Goal: Task Accomplishment & Management: Use online tool/utility

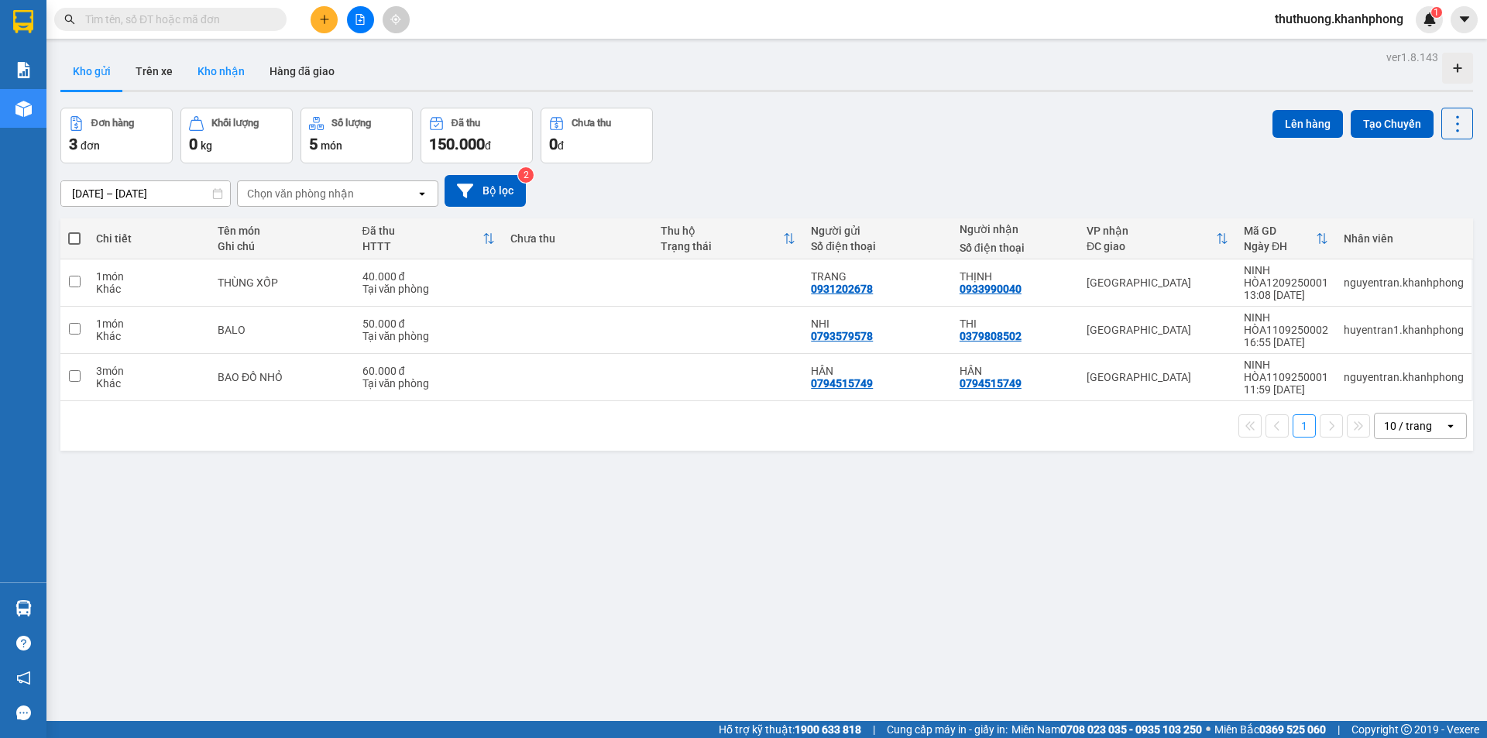
click at [214, 74] on button "Kho nhận" at bounding box center [221, 71] width 72 height 37
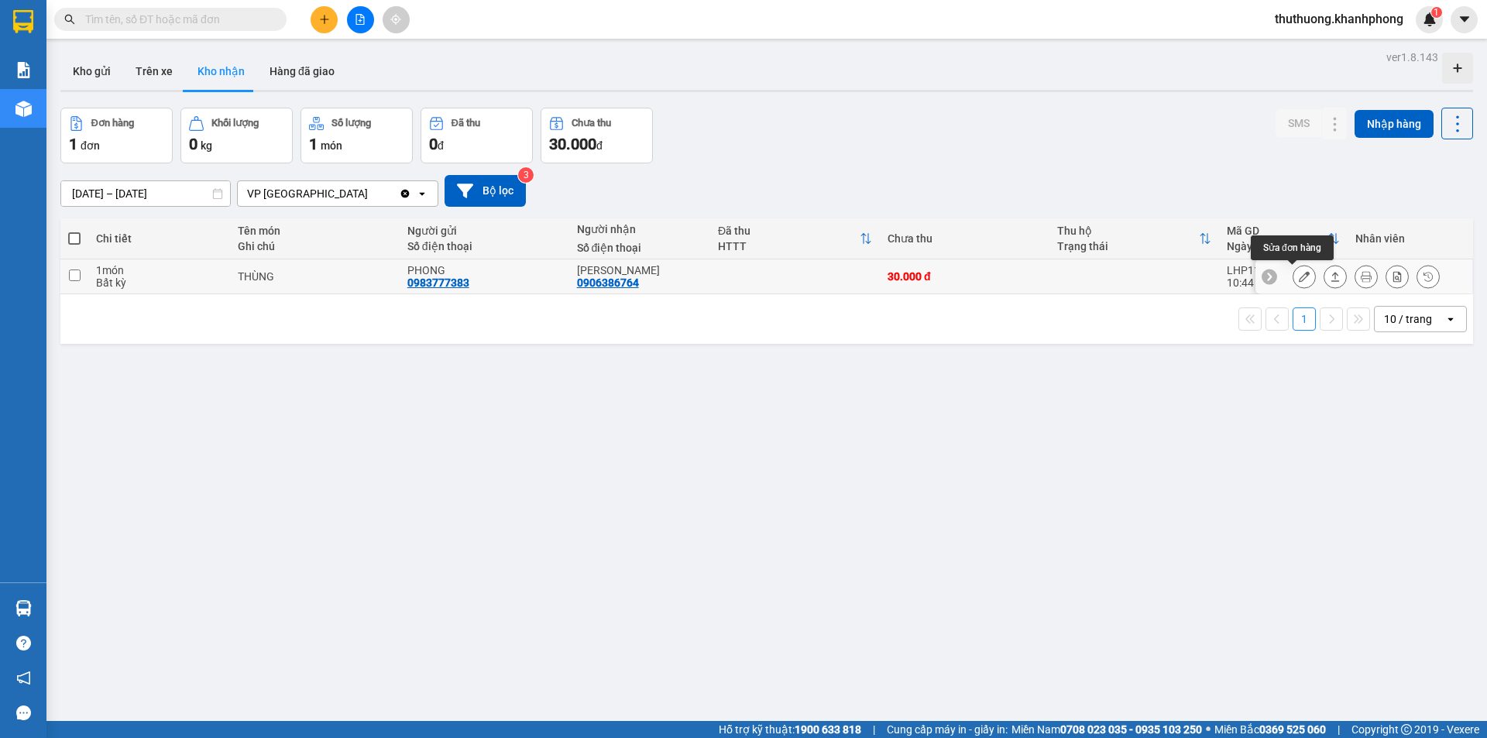
click at [1300, 274] on button at bounding box center [1304, 276] width 22 height 27
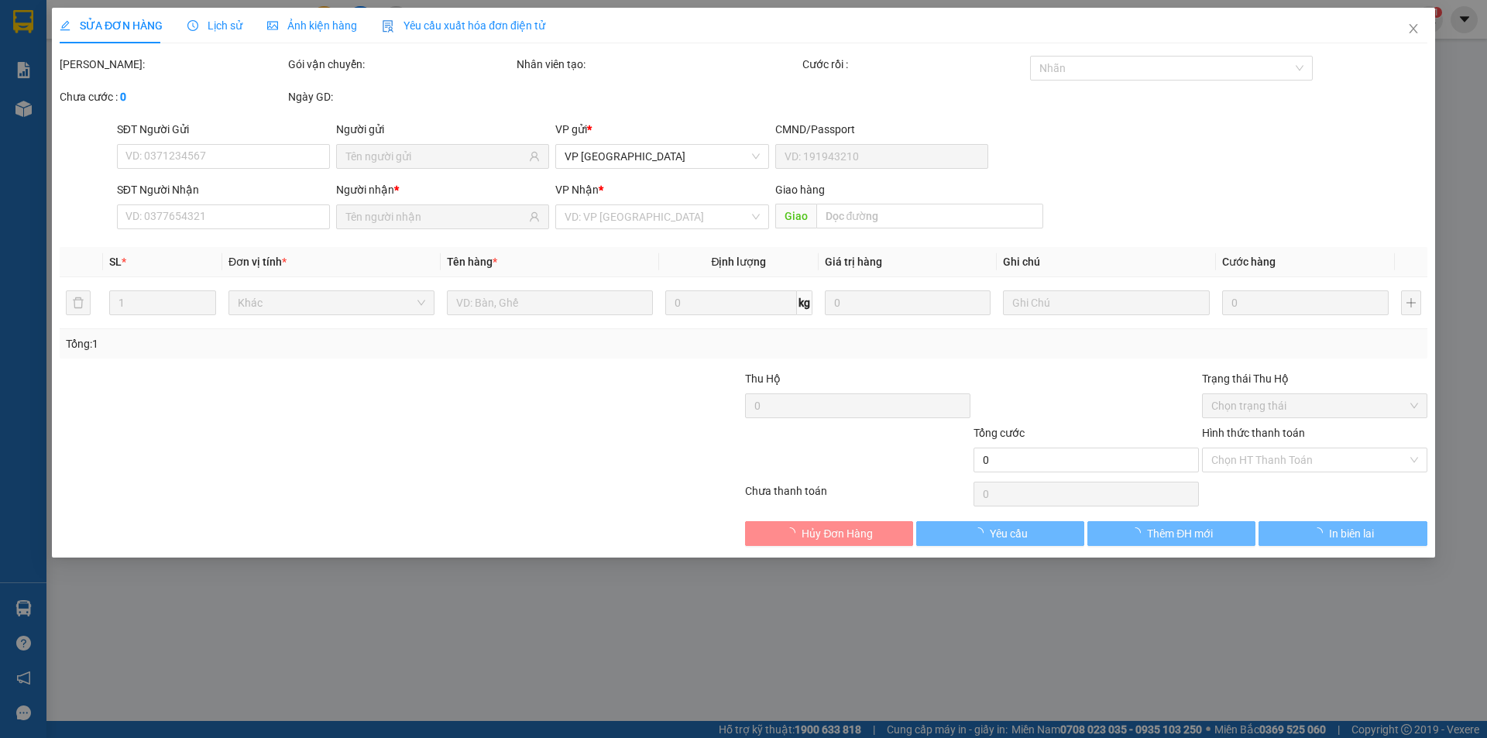
type input "0983777383"
type input "PHONG"
type input "0906386764"
type input "[PERSON_NAME]"
type input "30.000"
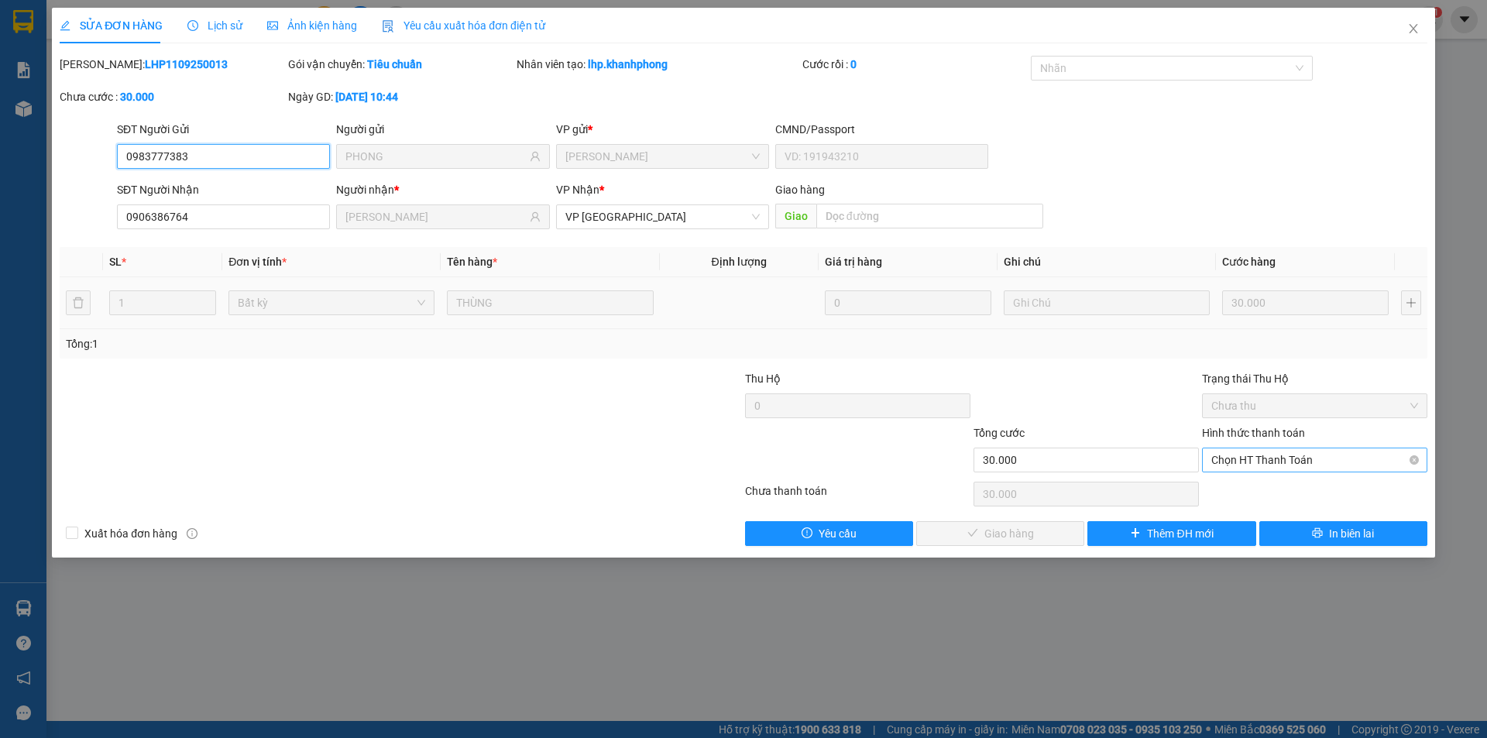
click at [1241, 460] on span "Chọn HT Thanh Toán" at bounding box center [1314, 459] width 207 height 23
click at [1257, 489] on div "Tại văn phòng" at bounding box center [1314, 490] width 207 height 17
type input "0"
click at [1031, 538] on span "Giao hàng" at bounding box center [1009, 533] width 50 height 17
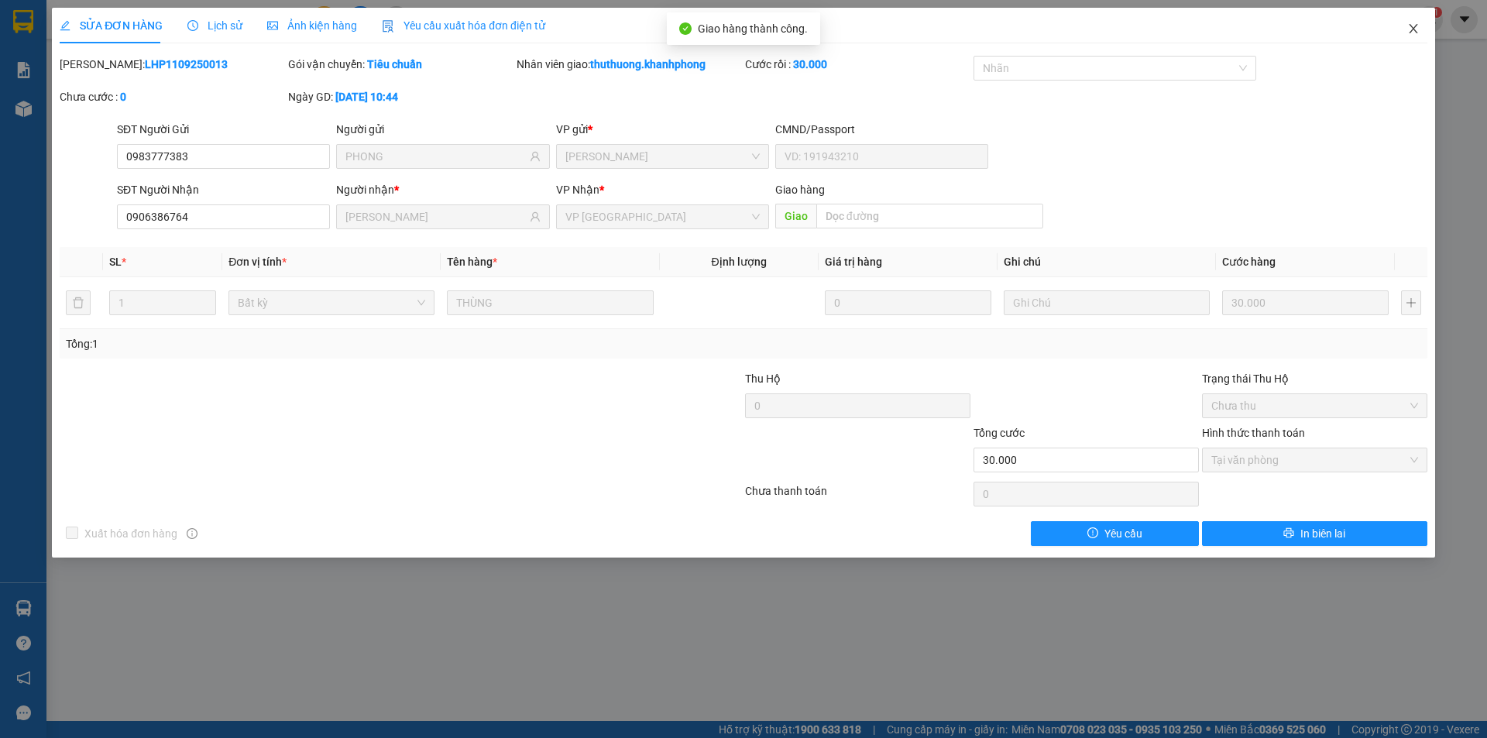
click at [1410, 31] on icon "close" at bounding box center [1413, 28] width 12 height 12
